Goal: Find specific page/section: Find specific page/section

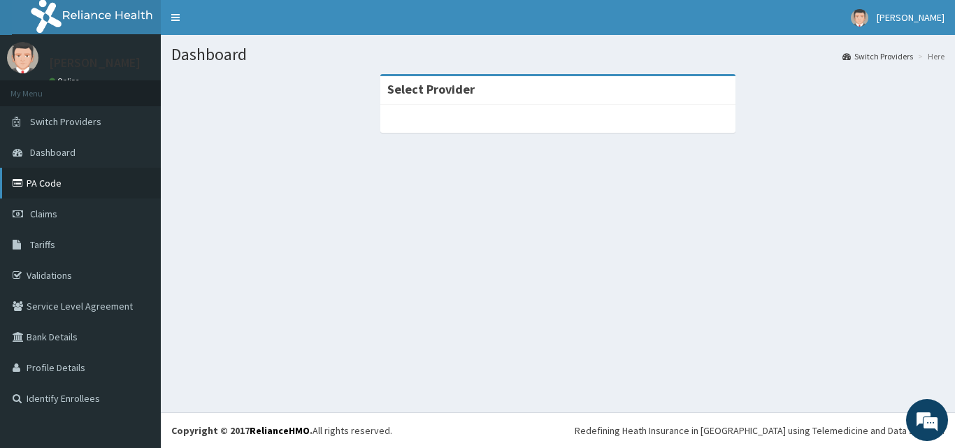
click at [65, 188] on link "PA Code" at bounding box center [80, 183] width 161 height 31
drag, startPoint x: 0, startPoint y: 0, endPoint x: 41, endPoint y: 187, distance: 191.6
click at [40, 187] on link "PA Code" at bounding box center [80, 183] width 161 height 31
click at [33, 177] on link "PA Code" at bounding box center [80, 183] width 161 height 31
click at [61, 182] on link "PA Code" at bounding box center [80, 183] width 161 height 31
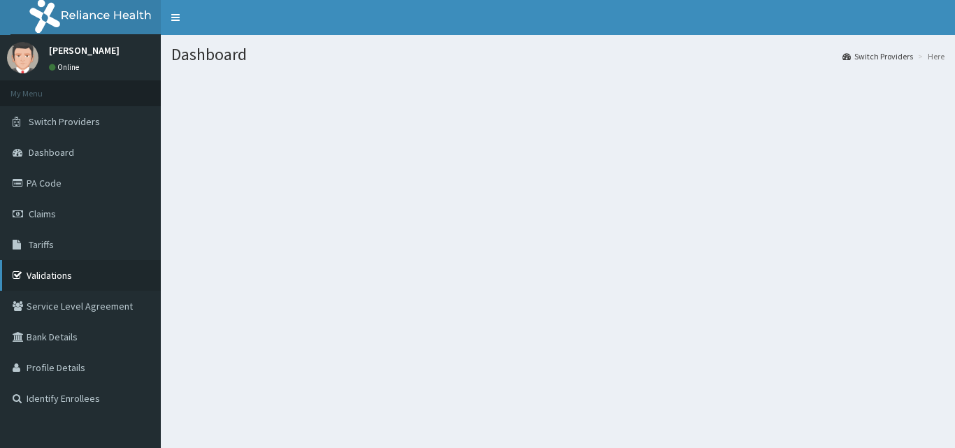
click at [68, 271] on link "Validations" at bounding box center [80, 275] width 161 height 31
